Goal: Task Accomplishment & Management: Manage account settings

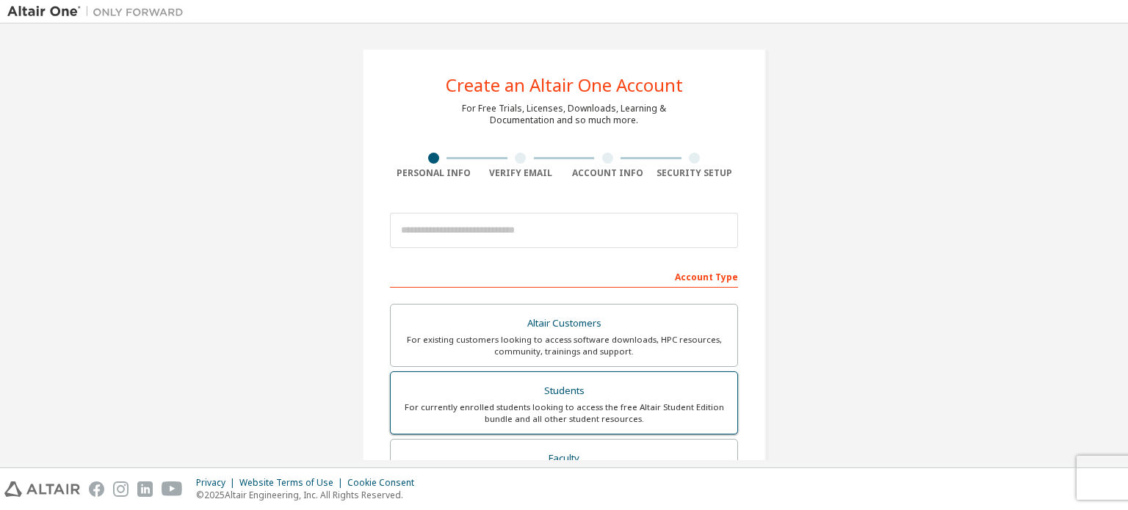
click at [591, 410] on div "For currently enrolled students looking to access the free Altair Student Editi…" at bounding box center [563, 413] width 329 height 23
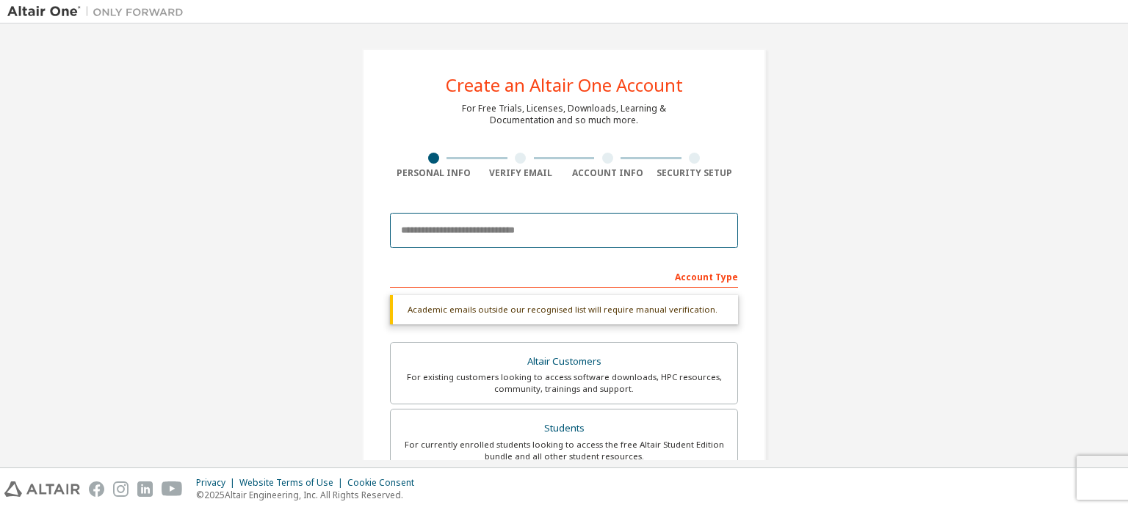
click at [579, 232] on input "email" at bounding box center [564, 230] width 348 height 35
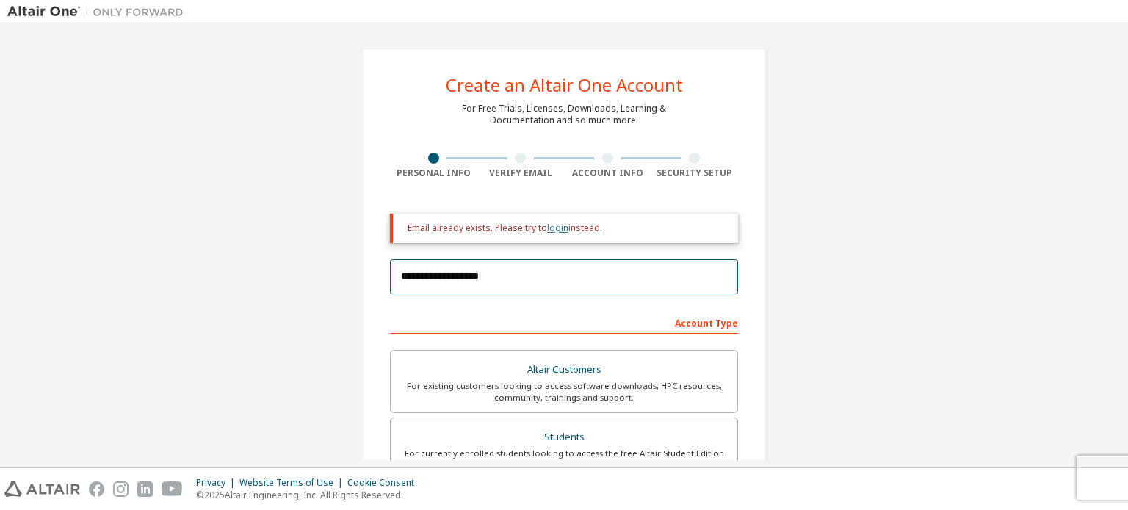
type input "**********"
click at [547, 225] on link "login" at bounding box center [557, 228] width 21 height 12
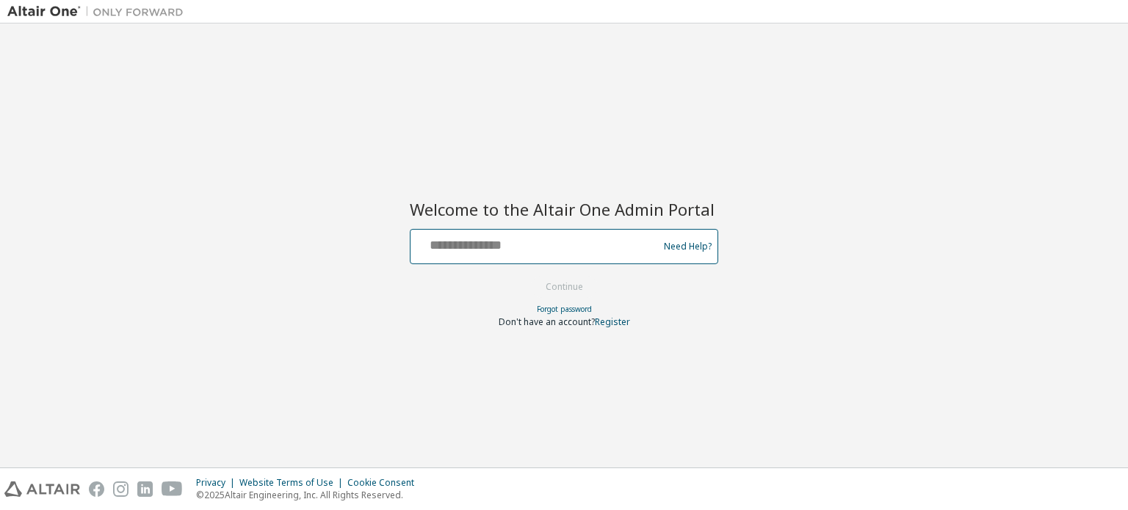
click at [566, 250] on input "text" at bounding box center [536, 243] width 240 height 21
type input "**********"
click at [581, 282] on button "Continue" at bounding box center [564, 287] width 68 height 22
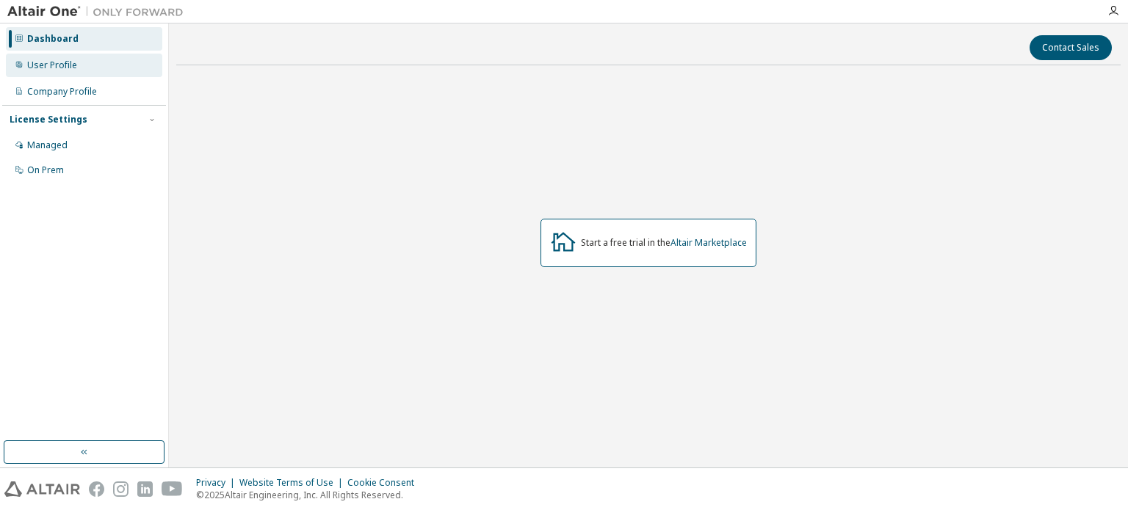
click at [57, 54] on div "User Profile" at bounding box center [84, 65] width 156 height 23
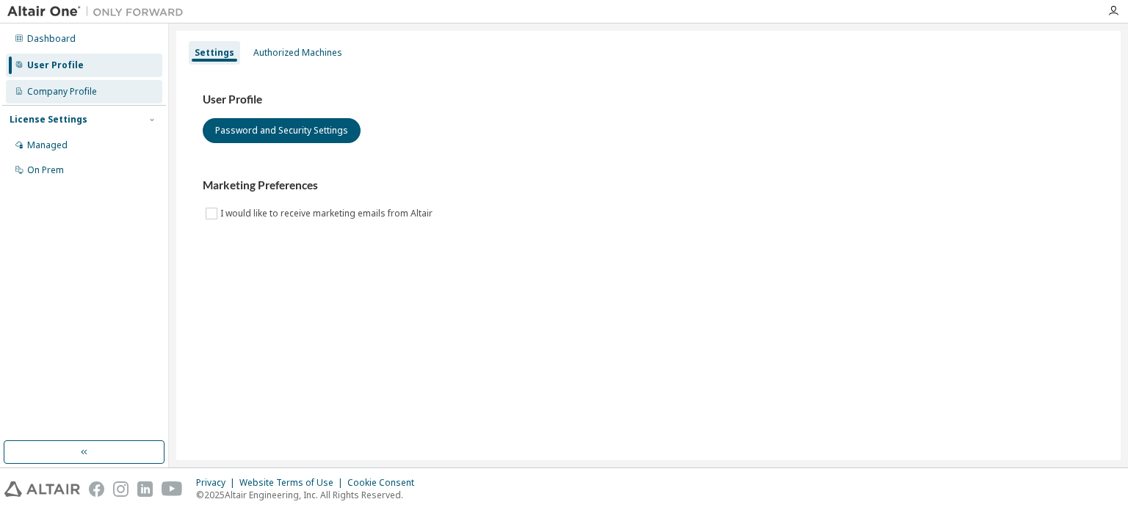
click at [68, 93] on div "Company Profile" at bounding box center [62, 92] width 70 height 12
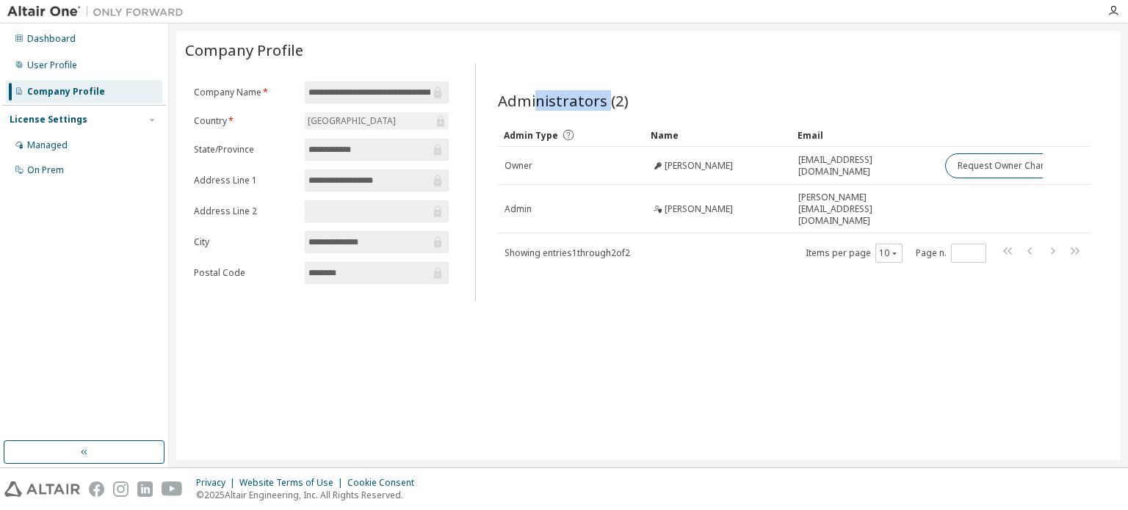
drag, startPoint x: 538, startPoint y: 96, endPoint x: 607, endPoint y: 93, distance: 69.8
click at [607, 93] on span "Administrators (2)" at bounding box center [563, 100] width 131 height 21
